Goal: Find specific page/section: Find specific page/section

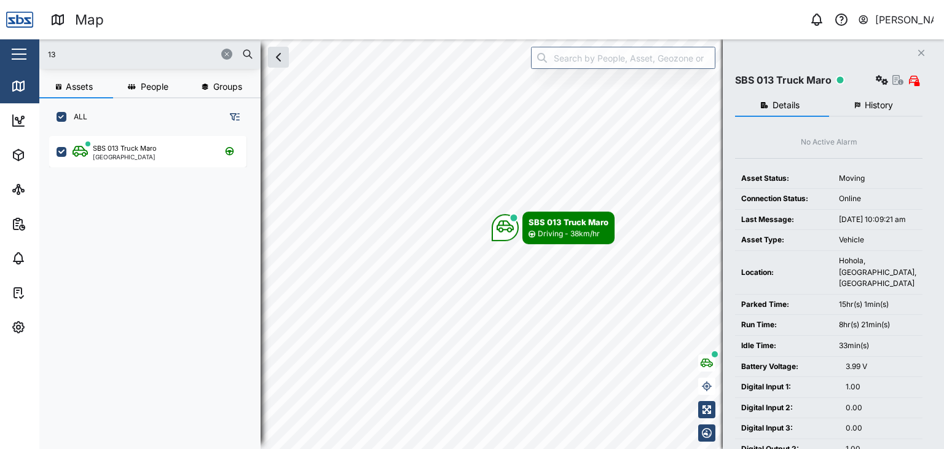
scroll to position [297, 192]
click at [27, 48] on div "Map 0 [PERSON_NAME] Close Map Dashboard Assets ATS Camera Generator Personnel T…" at bounding box center [472, 224] width 944 height 449
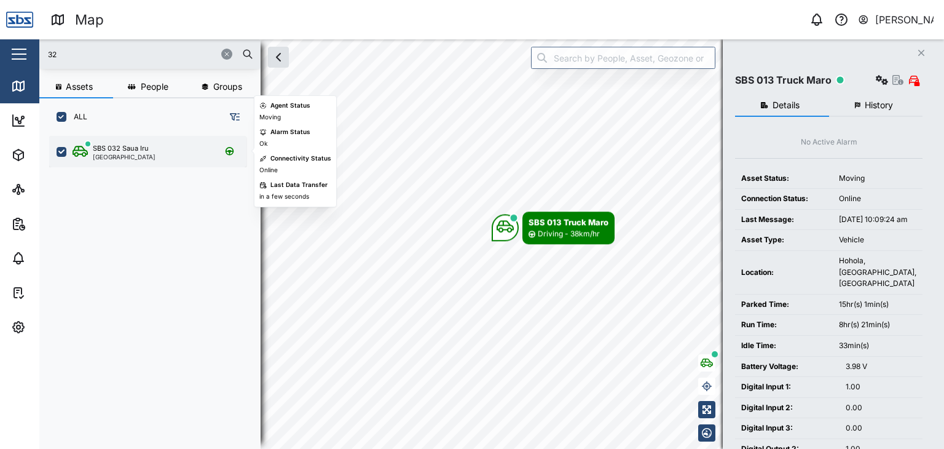
click at [143, 141] on div "SBS 032 Saua Iru [GEOGRAPHIC_DATA]" at bounding box center [147, 151] width 197 height 31
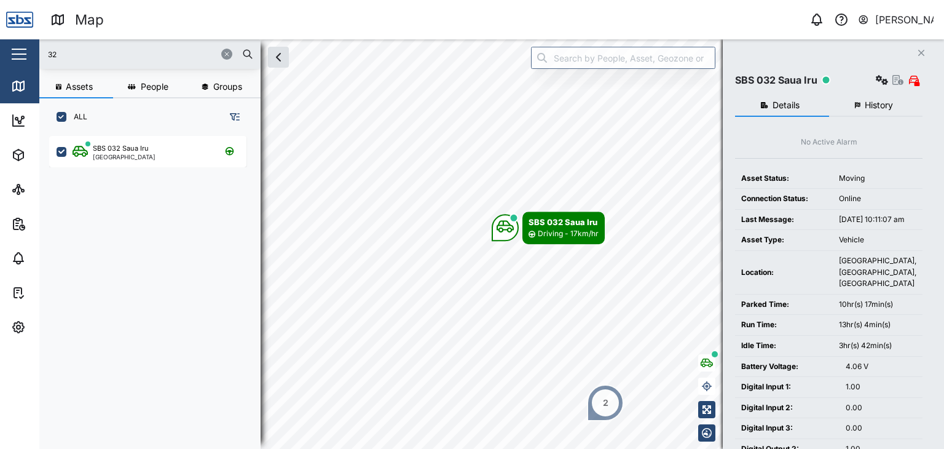
drag, startPoint x: 57, startPoint y: 55, endPoint x: 30, endPoint y: 57, distance: 27.1
click at [30, 57] on div "Map 0 [PERSON_NAME] Close Map Dashboard Assets ATS Camera Generator Personnel T…" at bounding box center [472, 224] width 944 height 449
type input "3"
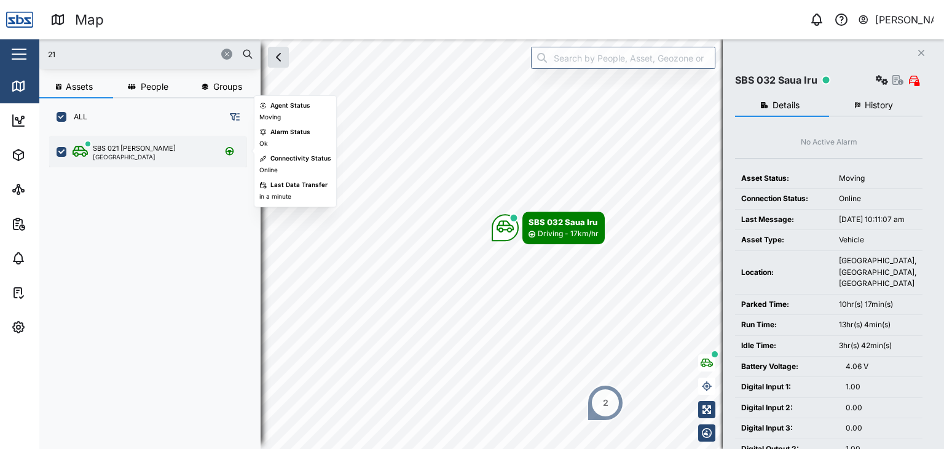
click at [146, 157] on div "[GEOGRAPHIC_DATA]" at bounding box center [134, 157] width 83 height 6
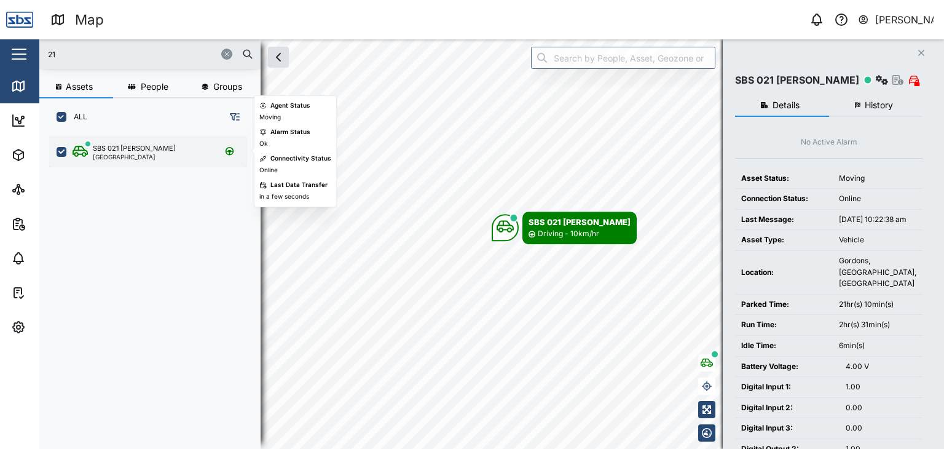
click at [145, 152] on div "SBS 021 [PERSON_NAME]" at bounding box center [134, 148] width 83 height 10
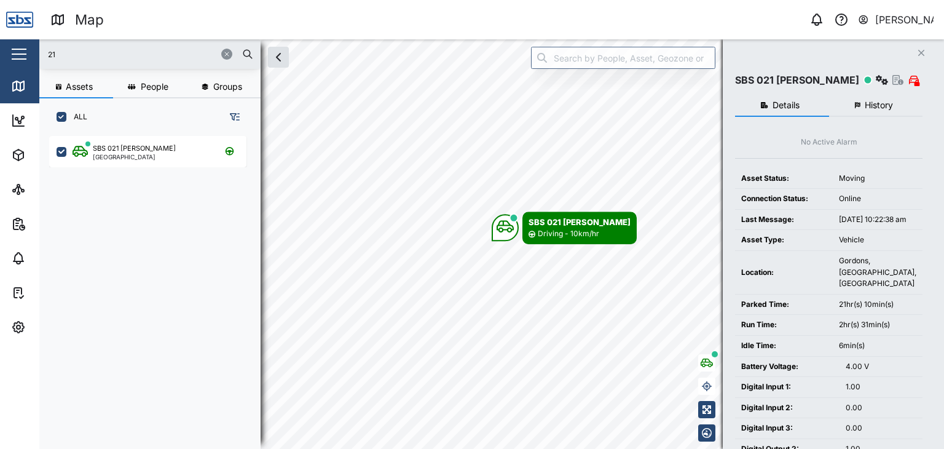
drag, startPoint x: 41, startPoint y: 55, endPoint x: 28, endPoint y: 49, distance: 14.3
click at [28, 49] on div "Map 0 [PERSON_NAME] Close Map Dashboard Assets ATS Camera Generator Personnel T…" at bounding box center [472, 224] width 944 height 449
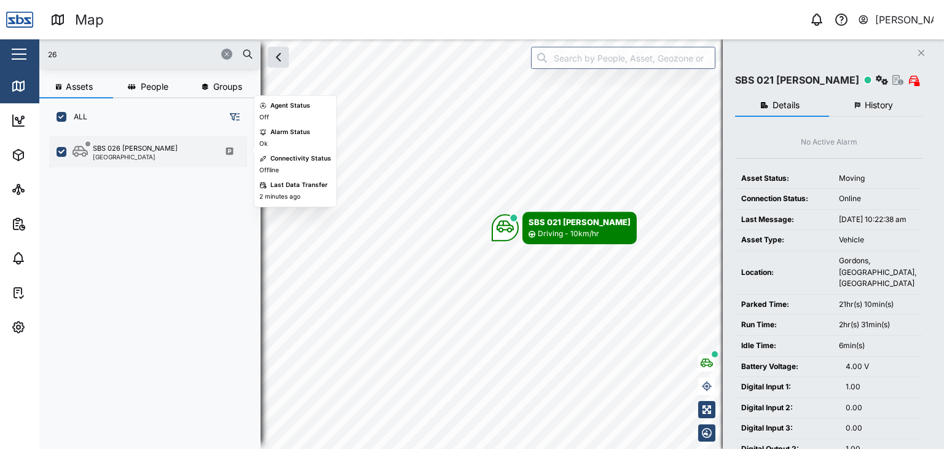
type input "26"
click at [135, 159] on div "[GEOGRAPHIC_DATA]" at bounding box center [135, 157] width 85 height 6
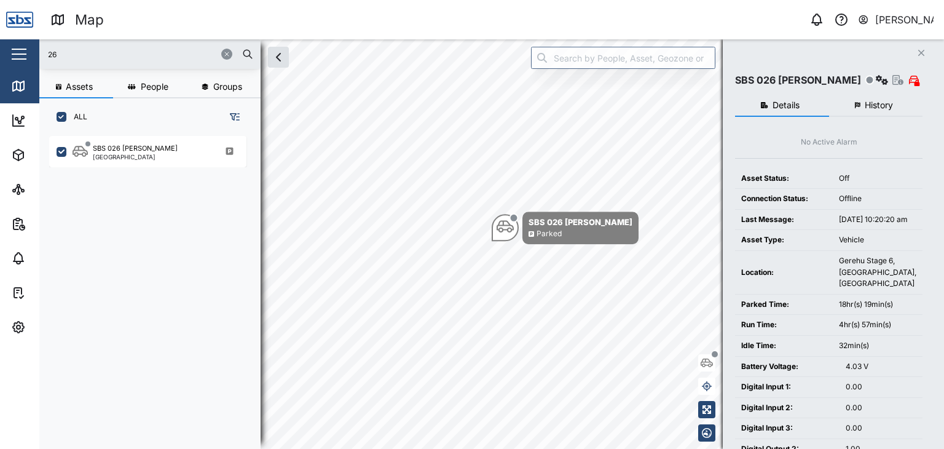
click at [876, 103] on span "History" at bounding box center [879, 105] width 28 height 9
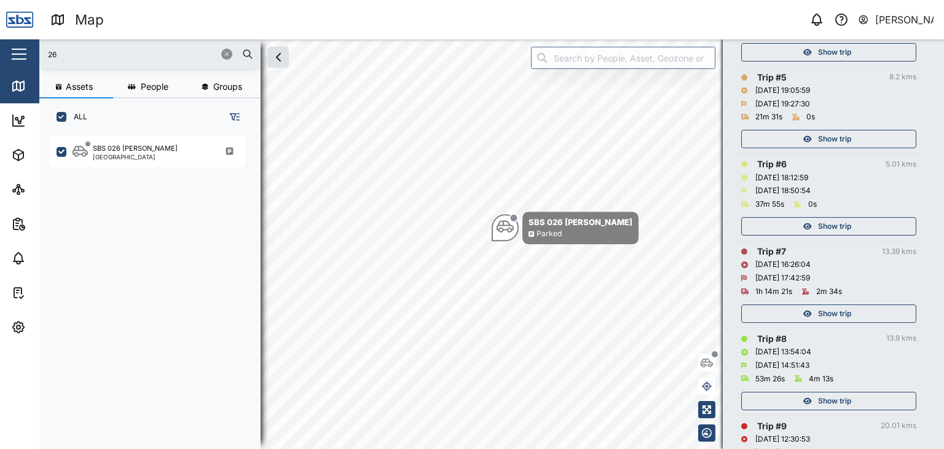
scroll to position [535, 0]
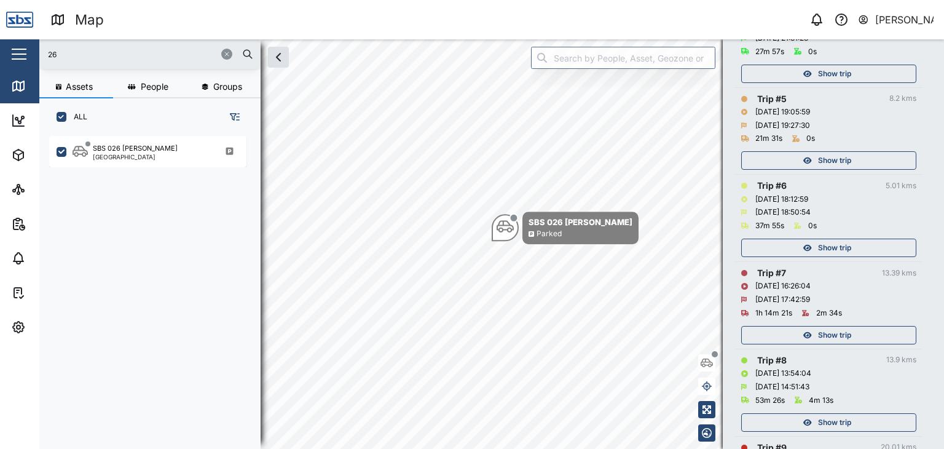
click at [842, 329] on span "Show trip" at bounding box center [834, 334] width 33 height 17
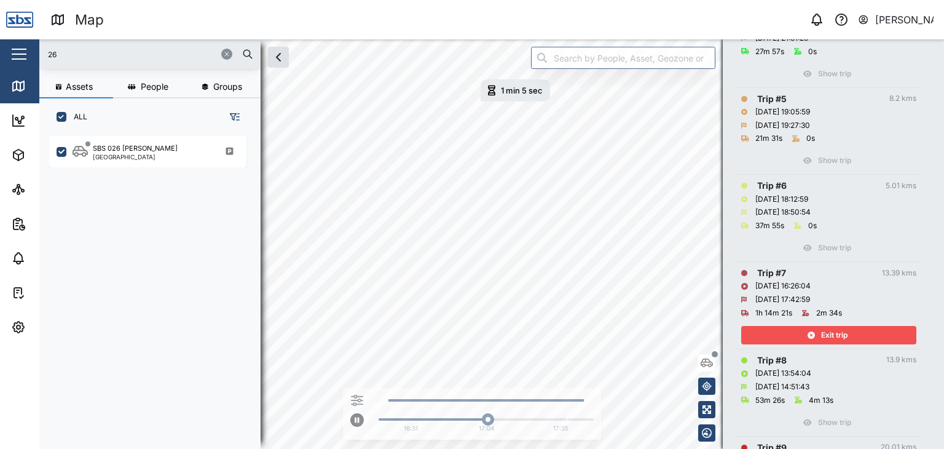
click at [228, 55] on icon "button" at bounding box center [226, 53] width 7 height 7
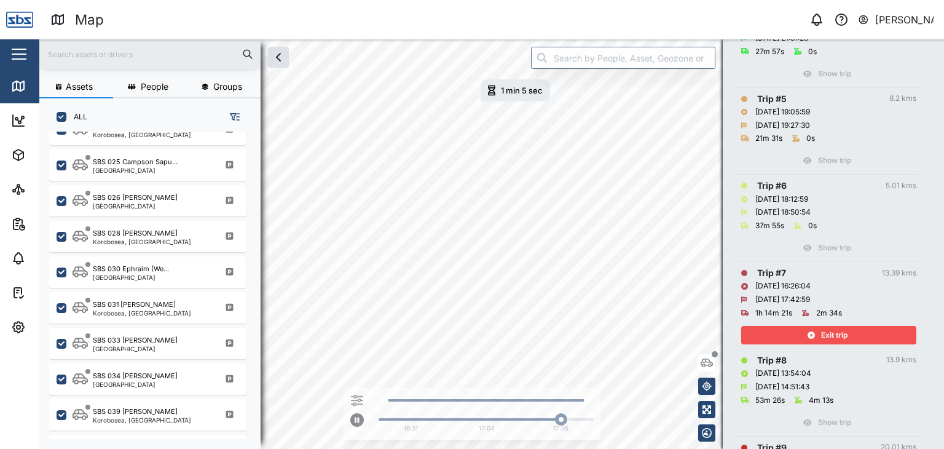
scroll to position [1290, 0]
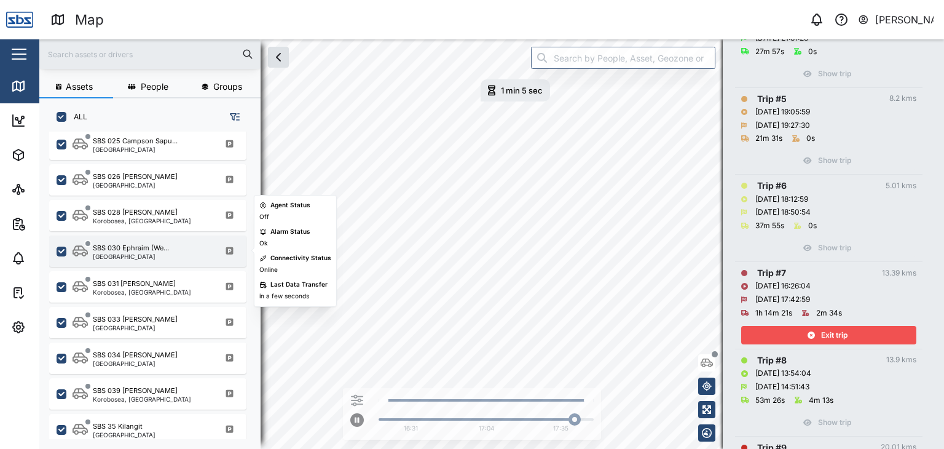
click at [152, 257] on div "[GEOGRAPHIC_DATA]" at bounding box center [131, 256] width 76 height 6
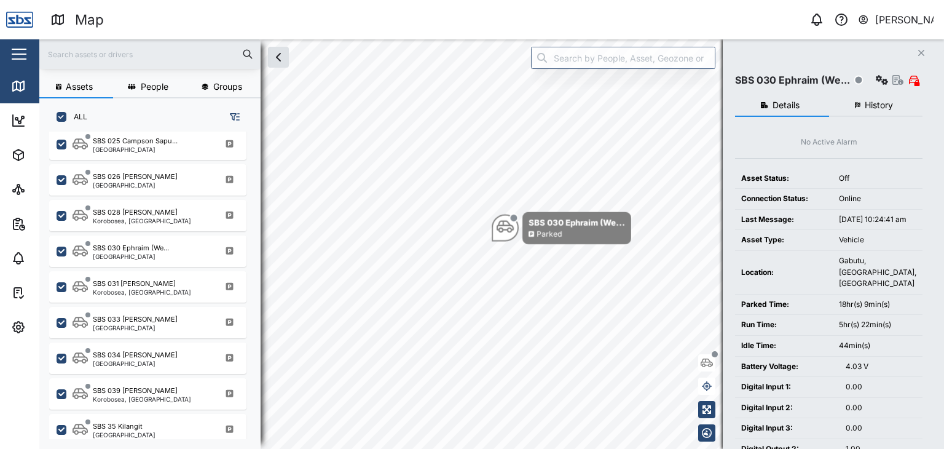
click at [888, 109] on span "History" at bounding box center [879, 105] width 28 height 9
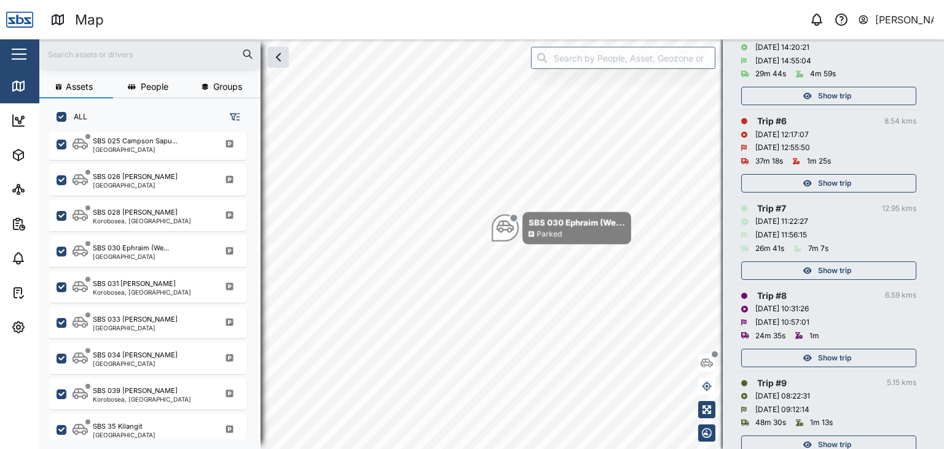
scroll to position [632, 0]
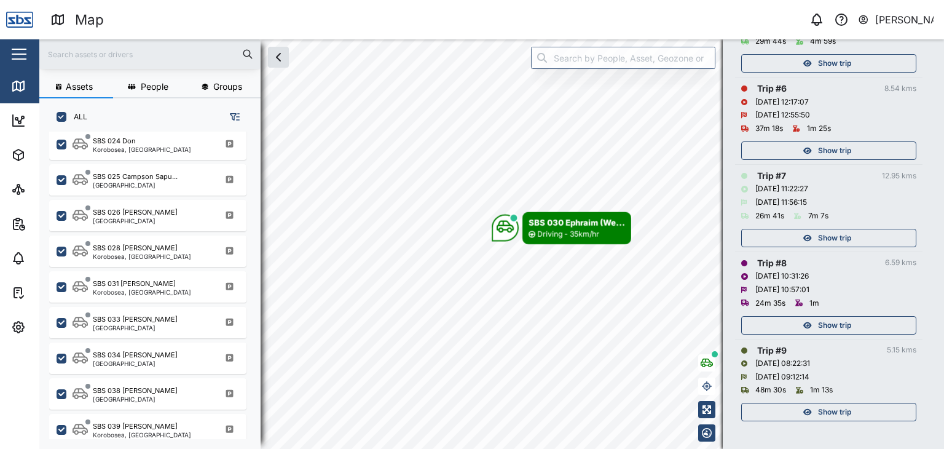
click at [82, 56] on input "text" at bounding box center [150, 54] width 206 height 18
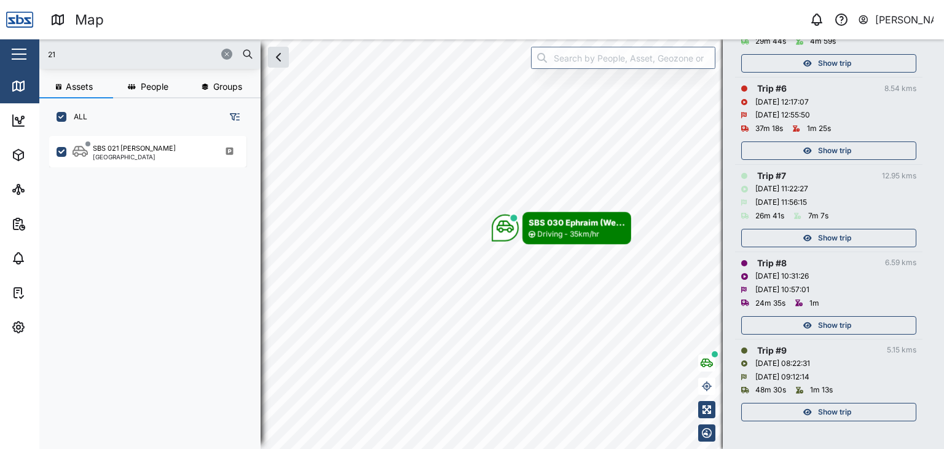
scroll to position [0, 0]
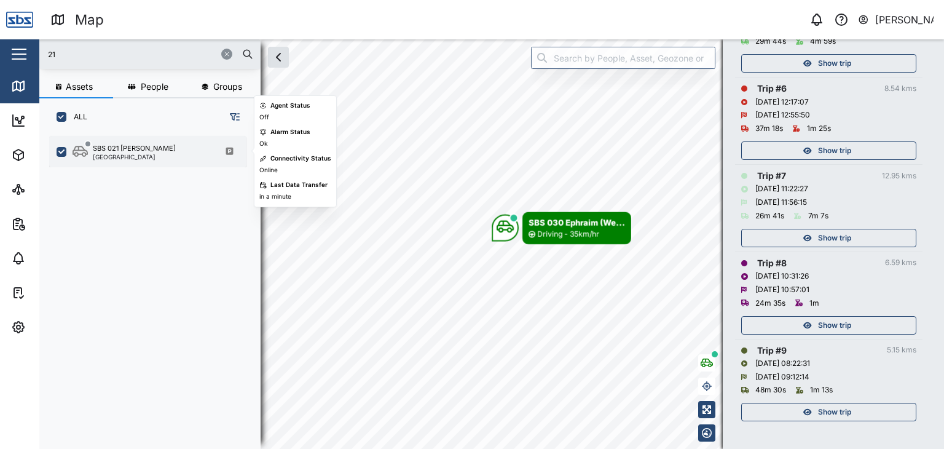
click at [125, 150] on div "SBS 021 [PERSON_NAME]" at bounding box center [134, 148] width 83 height 10
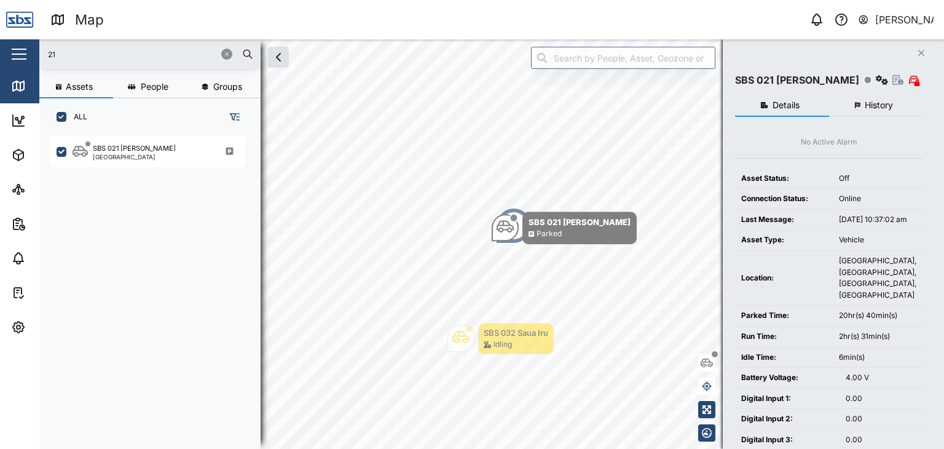
drag, startPoint x: 62, startPoint y: 52, endPoint x: 24, endPoint y: 49, distance: 38.3
click at [27, 50] on div "Map 0 [PERSON_NAME] Close Map Dashboard Assets ATS Camera Generator Personnel T…" at bounding box center [472, 224] width 944 height 449
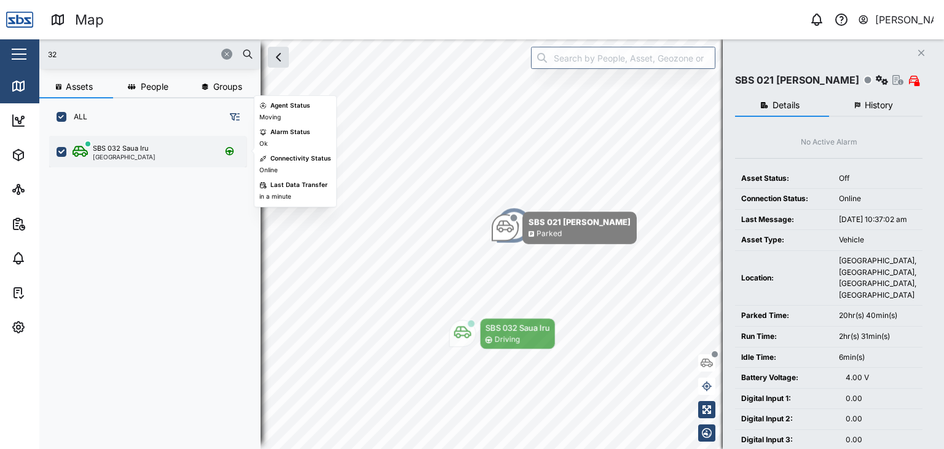
click at [153, 154] on div "SBS 032 Saua Iru [GEOGRAPHIC_DATA]" at bounding box center [156, 151] width 167 height 17
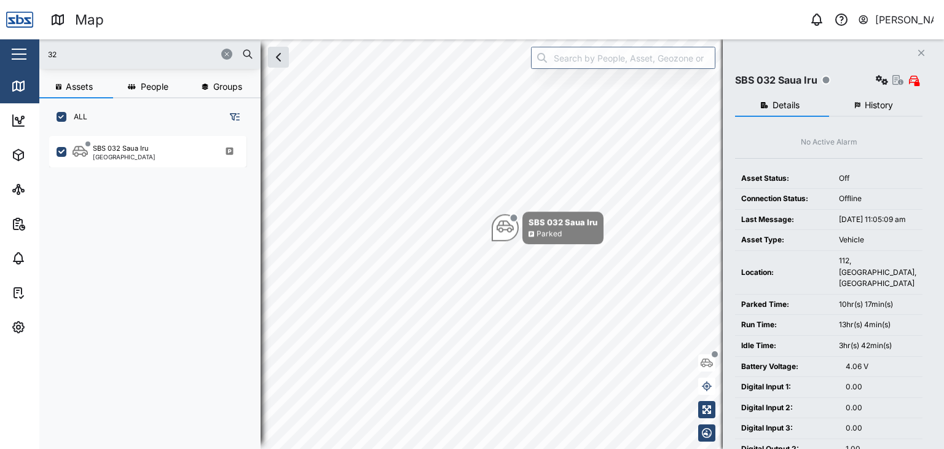
drag, startPoint x: 65, startPoint y: 57, endPoint x: 27, endPoint y: 56, distance: 38.1
click at [27, 56] on div "Map 0 [PERSON_NAME] Close Map Dashboard Assets ATS Camera Generator Personnel T…" at bounding box center [472, 224] width 944 height 449
type input "3"
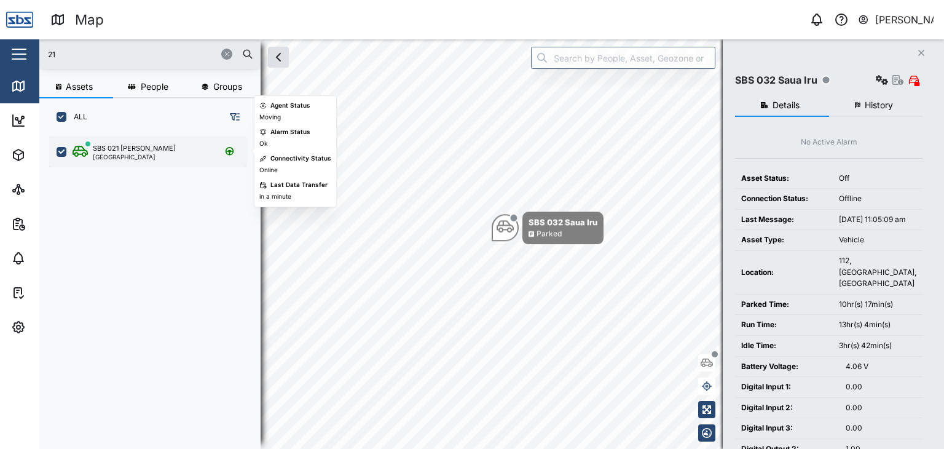
click at [112, 154] on div "[GEOGRAPHIC_DATA]" at bounding box center [134, 157] width 83 height 6
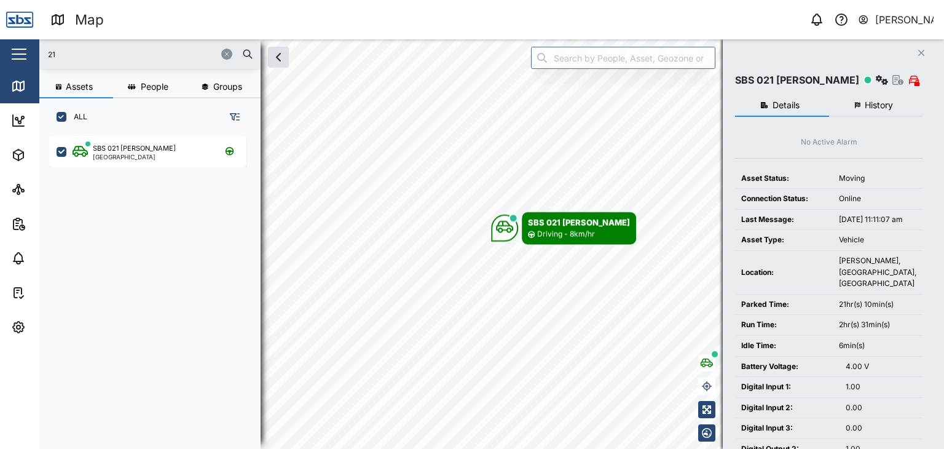
drag, startPoint x: 81, startPoint y: 45, endPoint x: 37, endPoint y: 47, distance: 44.3
click at [37, 47] on div "Map 0 [PERSON_NAME] Close Map Dashboard Assets ATS Camera Generator Personnel T…" at bounding box center [472, 224] width 944 height 449
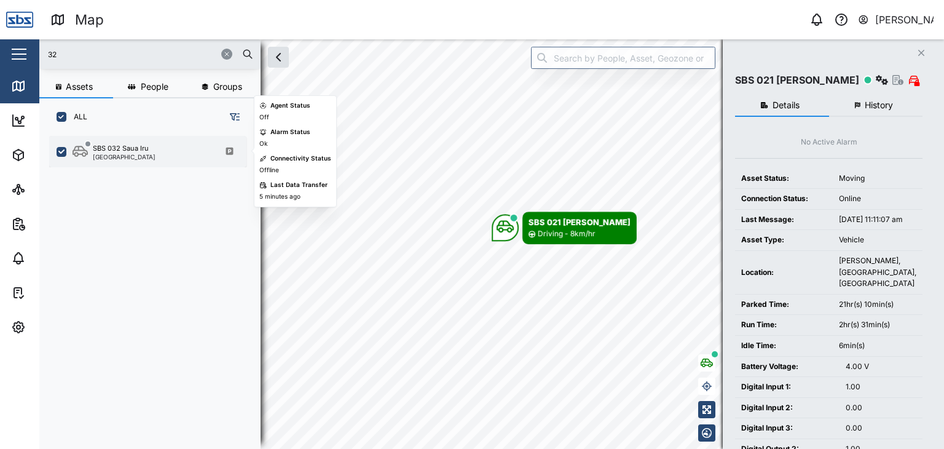
click at [128, 160] on div "SBS 032 Saua Iru [GEOGRAPHIC_DATA]" at bounding box center [147, 151] width 197 height 31
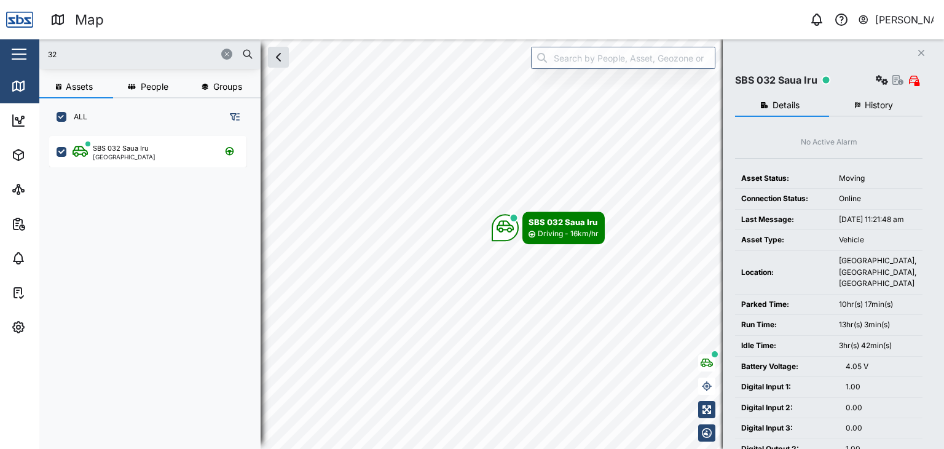
drag, startPoint x: 55, startPoint y: 50, endPoint x: 17, endPoint y: 42, distance: 38.9
click at [17, 42] on div "Map 0 [PERSON_NAME] Close Map Dashboard Assets ATS Camera Generator Personnel T…" at bounding box center [472, 224] width 944 height 449
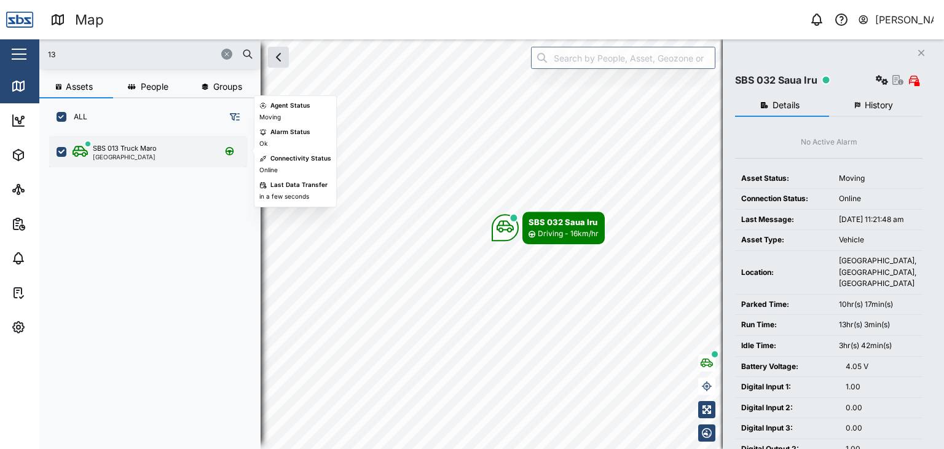
click at [125, 158] on div "[GEOGRAPHIC_DATA]" at bounding box center [125, 157] width 64 height 6
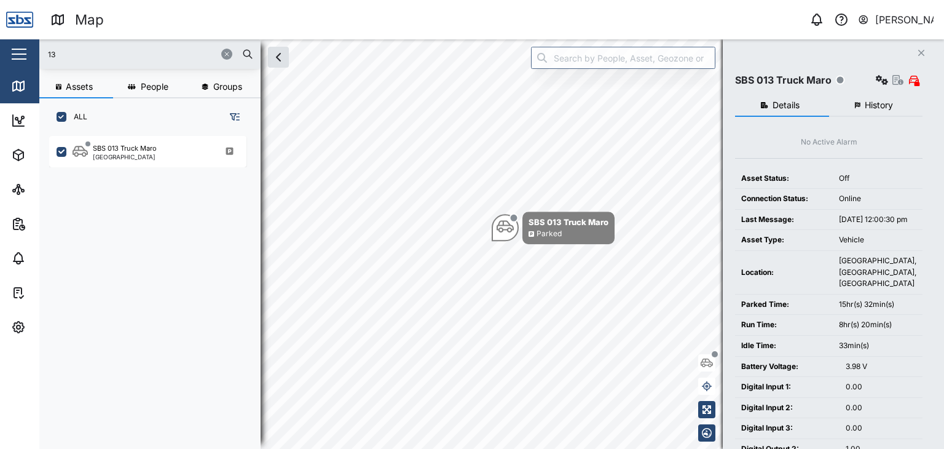
drag, startPoint x: 101, startPoint y: 55, endPoint x: 0, endPoint y: 39, distance: 102.6
click at [0, 39] on div "Map 0 [PERSON_NAME] Close Map Dashboard Assets ATS Camera Generator Personnel T…" at bounding box center [472, 224] width 944 height 449
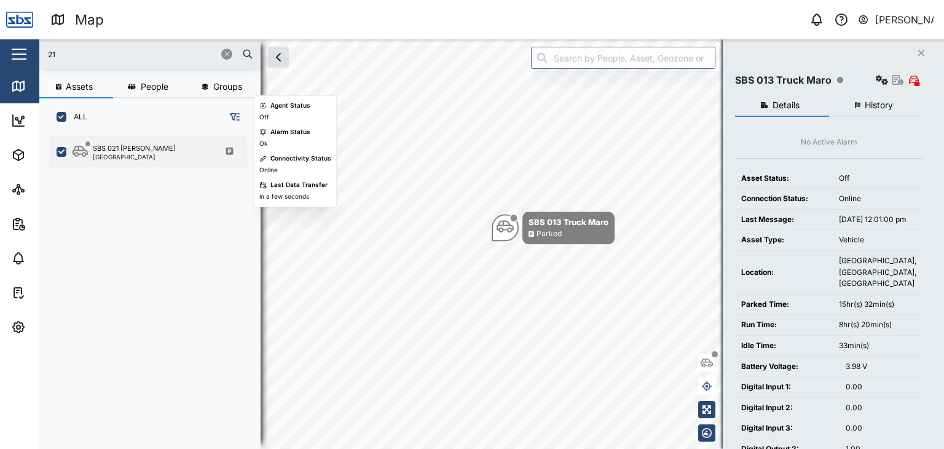
click at [112, 160] on div "SBS 021 Igo Hegoi [GEOGRAPHIC_DATA]" at bounding box center [147, 151] width 197 height 31
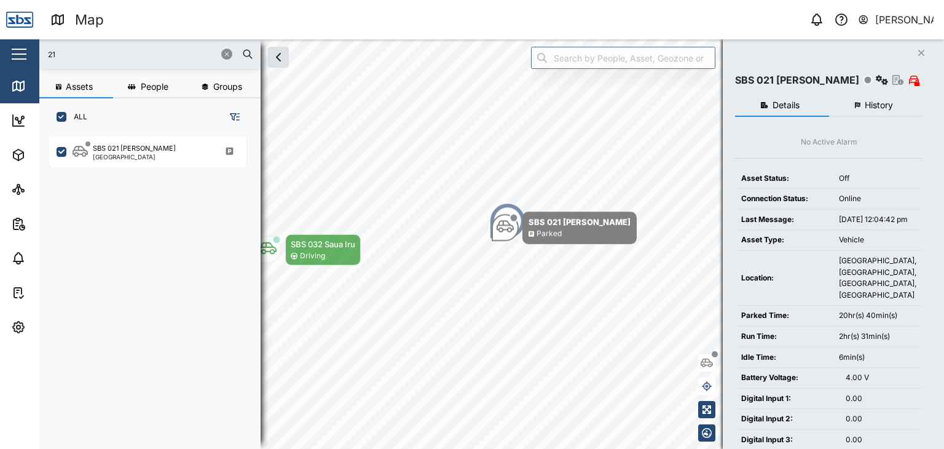
drag, startPoint x: 57, startPoint y: 59, endPoint x: 0, endPoint y: 37, distance: 61.1
click at [0, 37] on div "Map 0 [PERSON_NAME] Close Map Dashboard Assets ATS Camera Generator Personnel T…" at bounding box center [472, 224] width 944 height 449
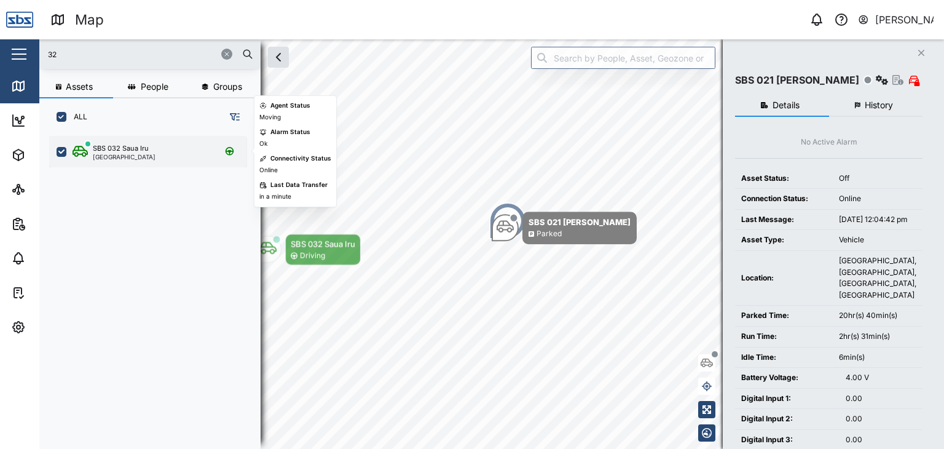
click at [128, 160] on div "SBS 032 Saua Iru [GEOGRAPHIC_DATA]" at bounding box center [147, 151] width 197 height 31
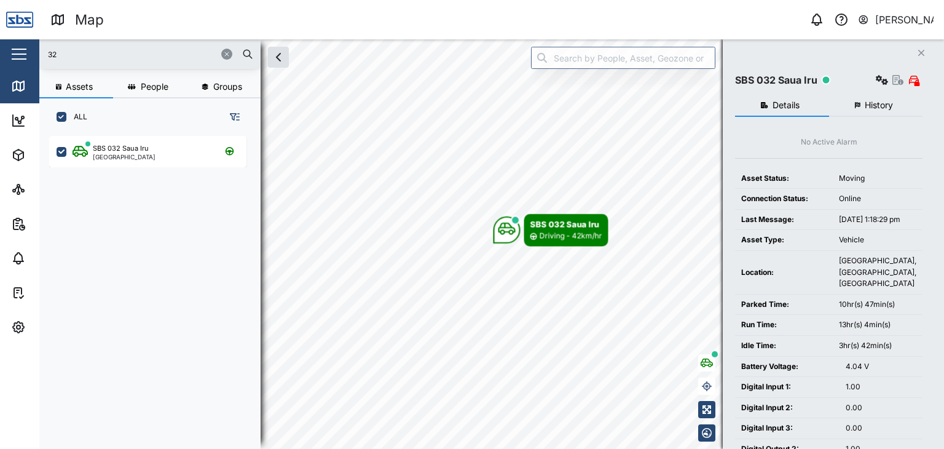
drag, startPoint x: 60, startPoint y: 58, endPoint x: 7, endPoint y: 57, distance: 52.9
click at [7, 57] on div "Map 0 [PERSON_NAME] Close Map Dashboard Assets ATS Camera Generator Personnel T…" at bounding box center [472, 224] width 944 height 449
type input "37"
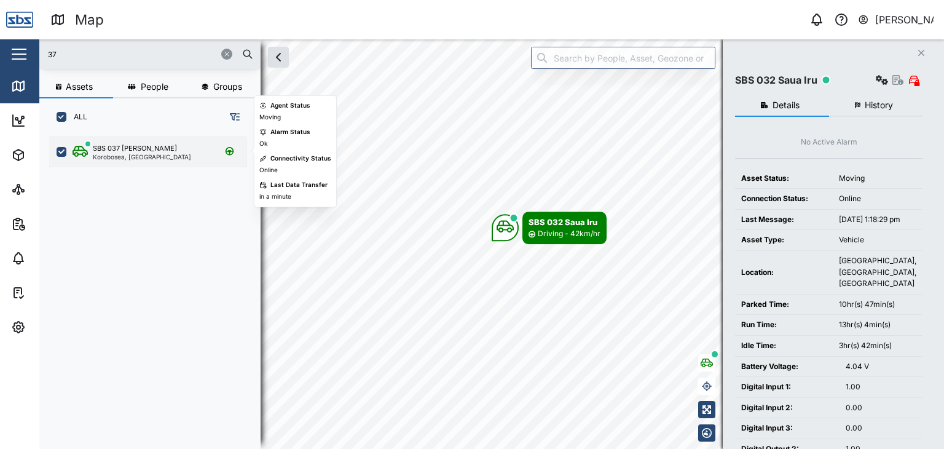
click at [126, 157] on div "Korobosea, [GEOGRAPHIC_DATA]" at bounding box center [142, 157] width 98 height 6
